Goal: Check status: Check status

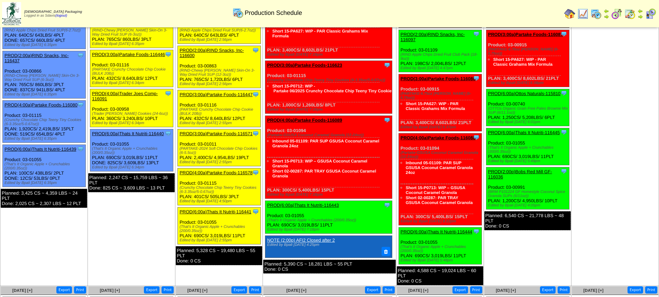
scroll to position [69, 0]
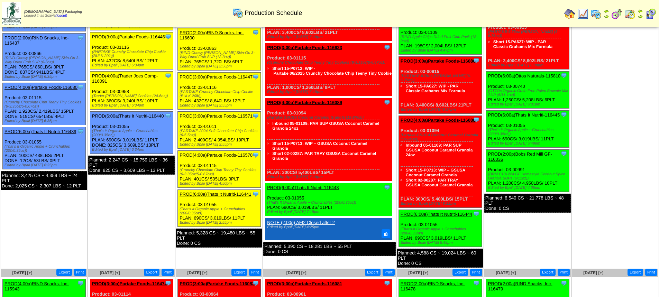
click at [325, 102] on link "PROD(4:00a)Partake Foods-116089" at bounding box center [304, 102] width 75 height 5
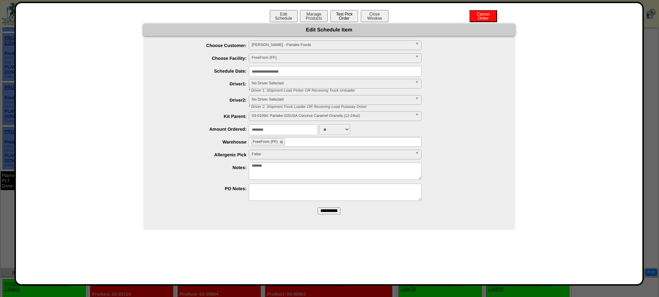
click at [344, 18] on button "Test Pick Order" at bounding box center [344, 16] width 28 height 12
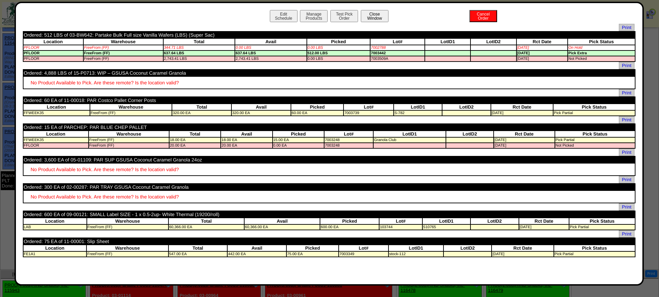
click at [378, 16] on button "Close Window" at bounding box center [375, 16] width 28 height 12
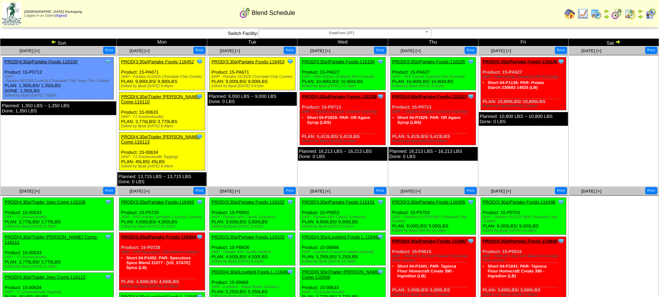
click at [339, 60] on link "PROD(3:30a)Partake Foods-116104" at bounding box center [337, 61] width 73 height 5
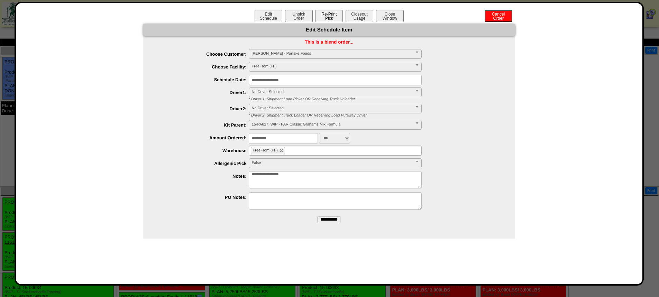
click at [329, 17] on button "Re-Print Pick" at bounding box center [329, 16] width 28 height 12
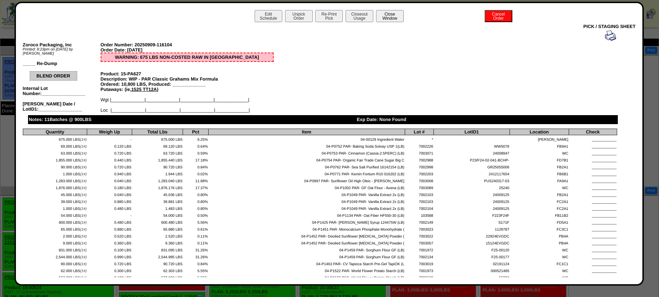
click at [391, 20] on button "Close Window" at bounding box center [390, 16] width 28 height 12
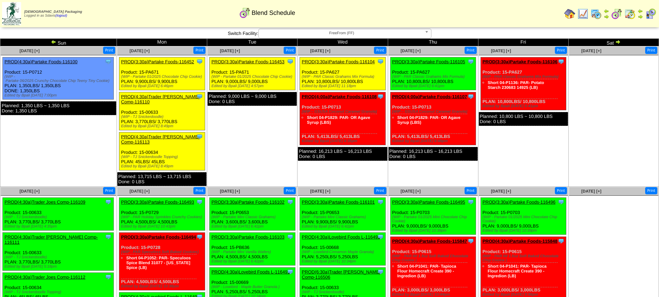
click at [349, 97] on link "PROD(4:00a)Partake Foods-116108" at bounding box center [338, 96] width 75 height 5
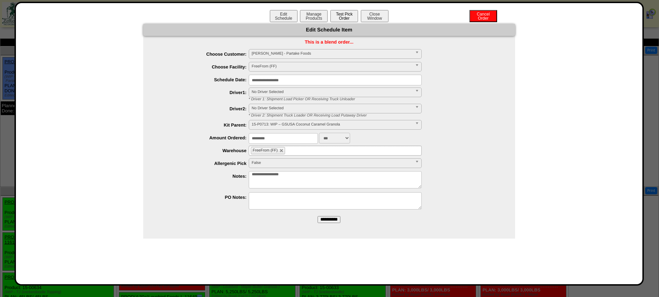
click at [346, 14] on button "Test Pick Order" at bounding box center [344, 16] width 28 height 12
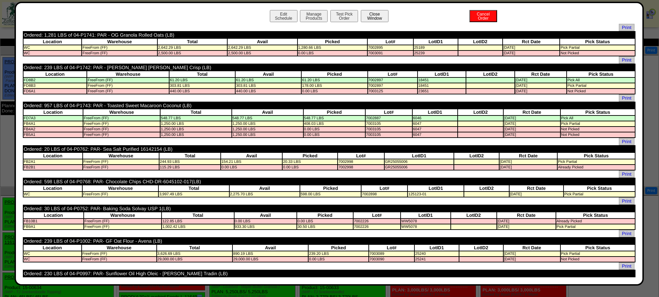
click at [373, 13] on button "Close Window" at bounding box center [375, 16] width 28 height 12
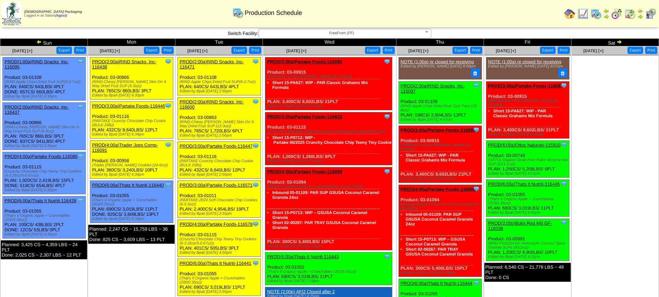
click at [317, 170] on link "PROD(4:00a)Partake Foods-116089" at bounding box center [304, 171] width 75 height 5
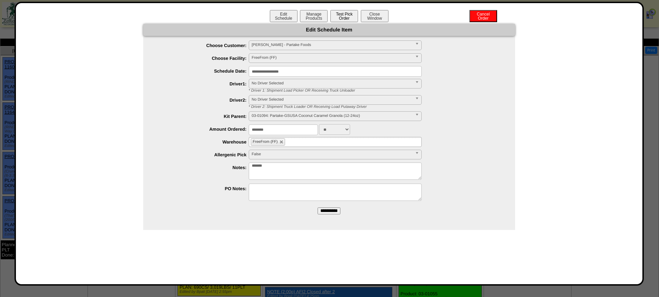
click at [346, 15] on button "Test Pick Order" at bounding box center [344, 16] width 28 height 12
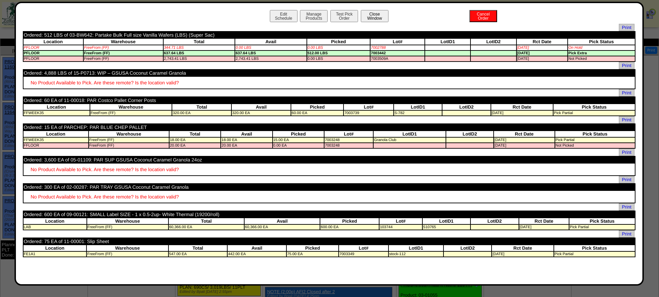
click at [380, 18] on button "Close Window" at bounding box center [375, 16] width 28 height 12
